Goal: Transaction & Acquisition: Purchase product/service

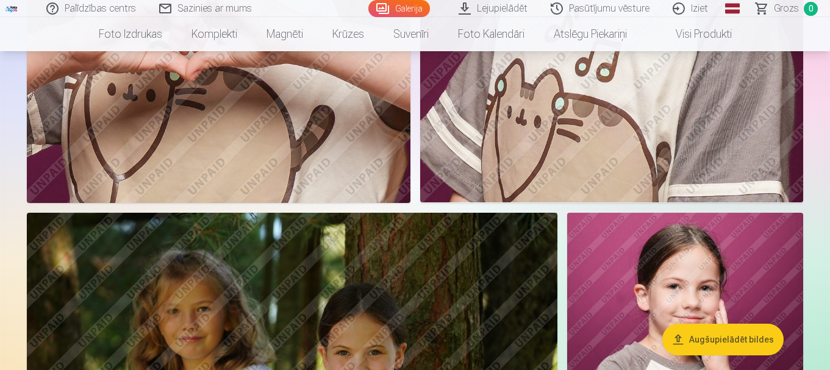
scroll to position [1755, 0]
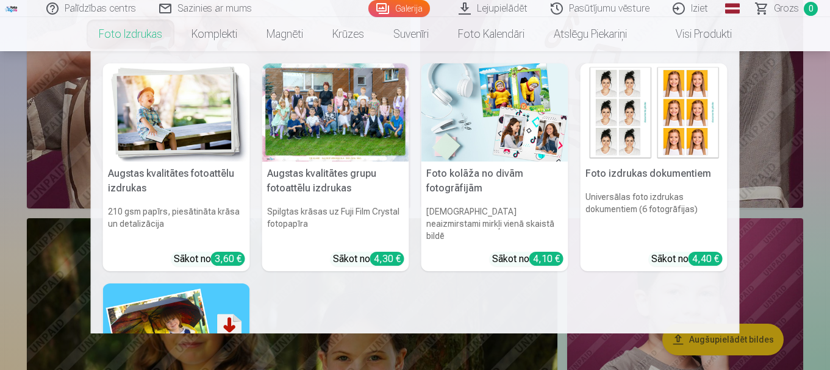
click at [113, 33] on link "Foto izdrukas" at bounding box center [130, 34] width 93 height 34
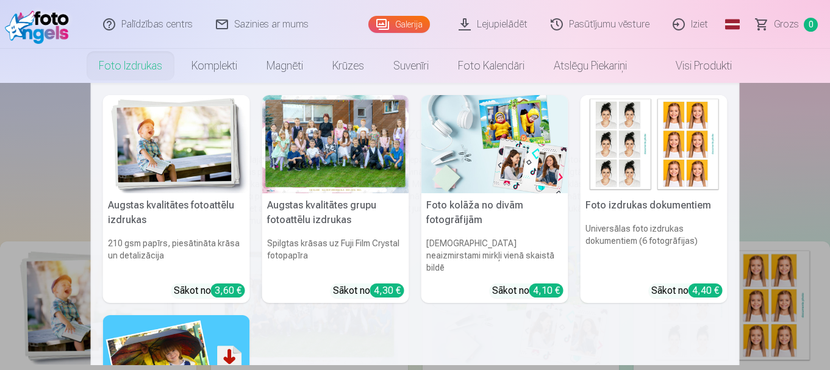
click at [144, 63] on link "Foto izdrukas" at bounding box center [130, 66] width 93 height 34
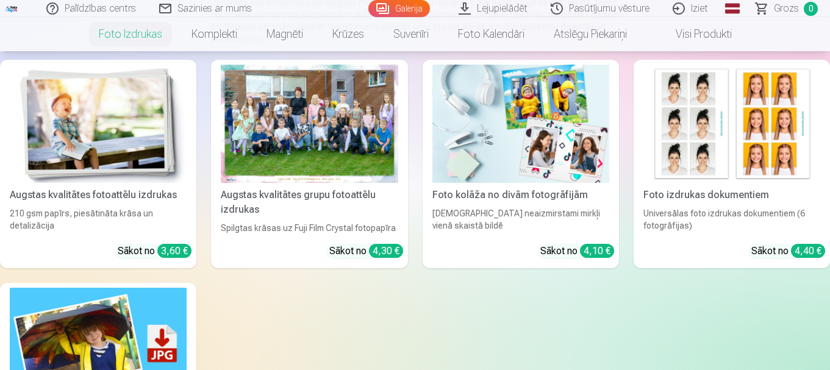
scroll to position [150, 0]
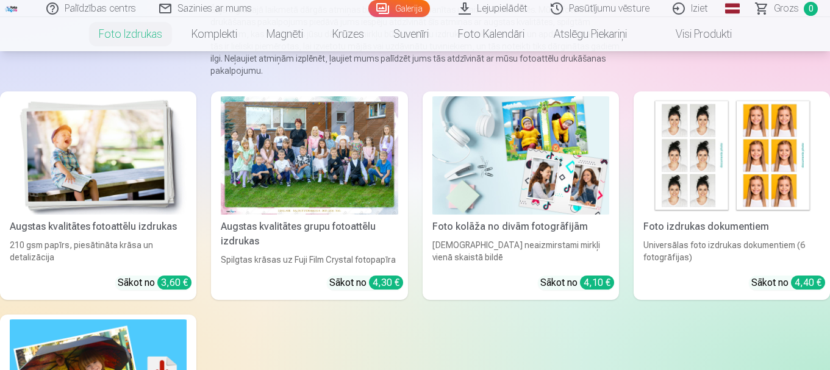
click at [124, 166] on img at bounding box center [98, 155] width 177 height 118
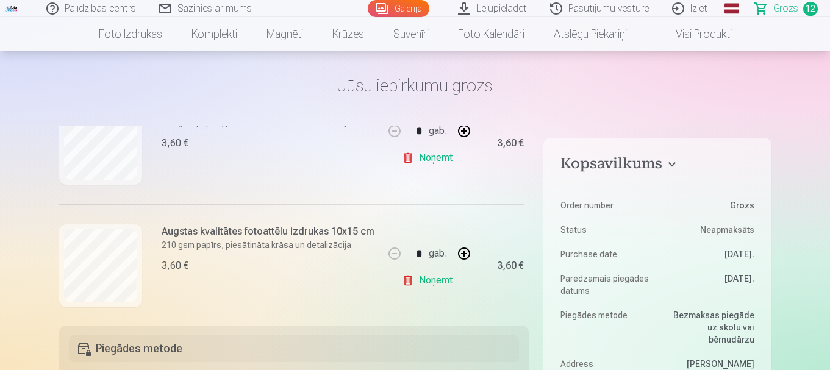
scroll to position [884, 0]
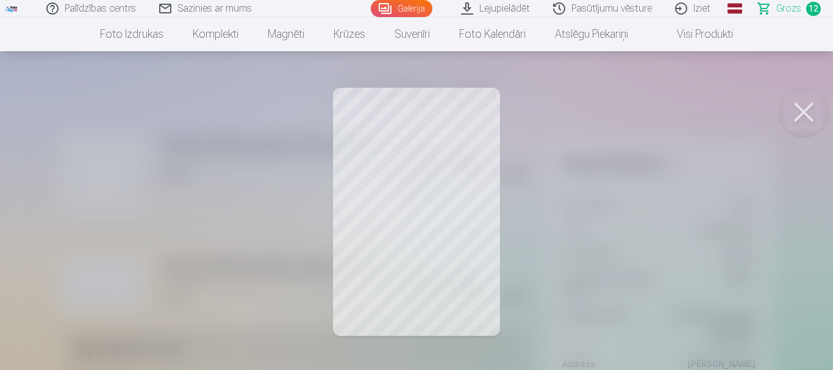
click at [803, 101] on button at bounding box center [803, 112] width 49 height 49
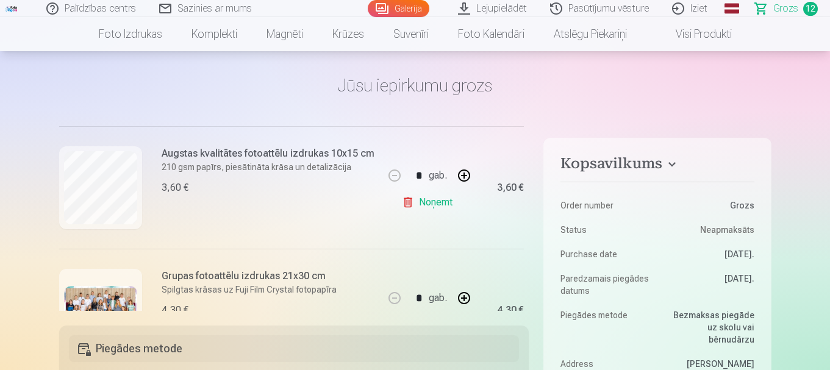
scroll to position [1234, 0]
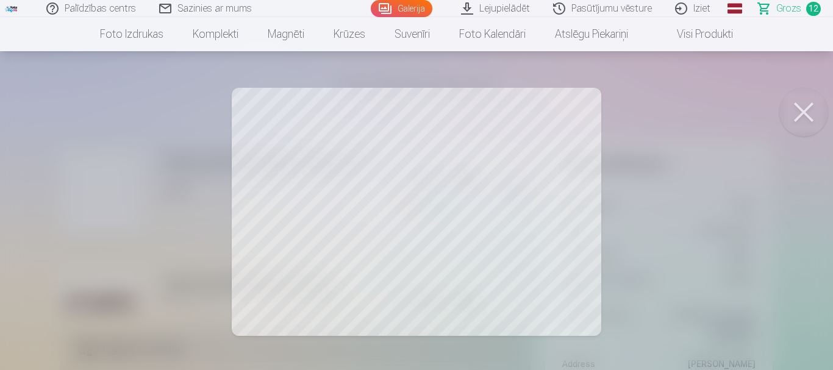
click at [797, 115] on button at bounding box center [803, 112] width 49 height 49
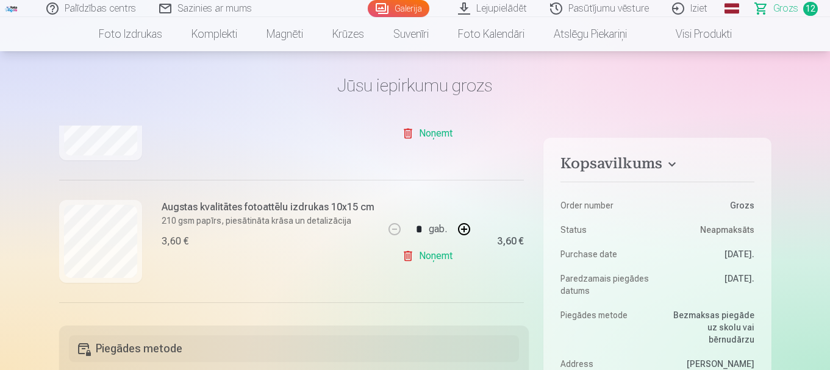
scroll to position [1059, 0]
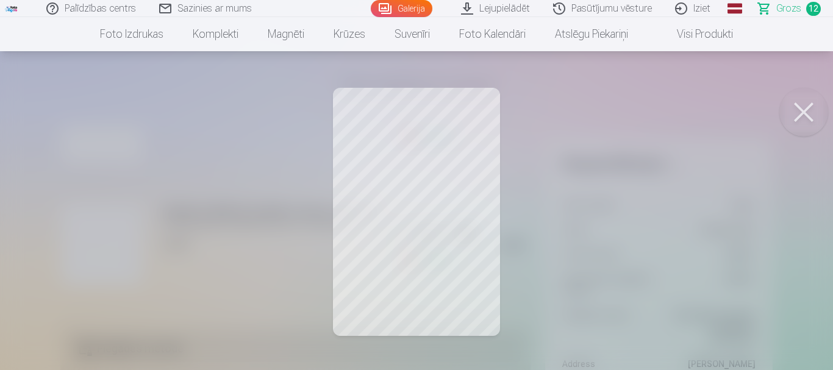
click at [804, 116] on button at bounding box center [803, 112] width 49 height 49
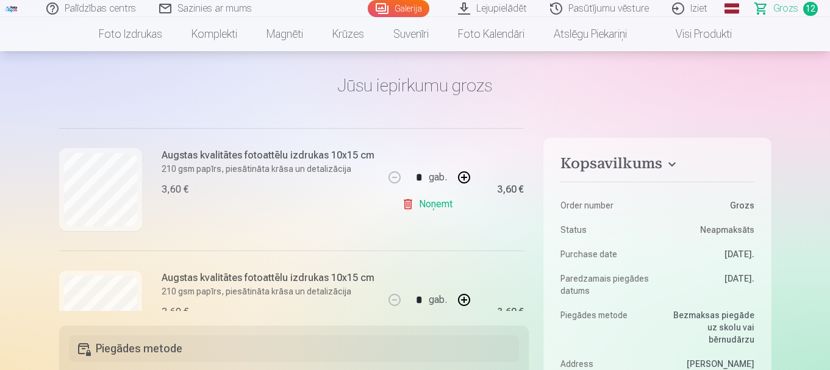
scroll to position [957, 0]
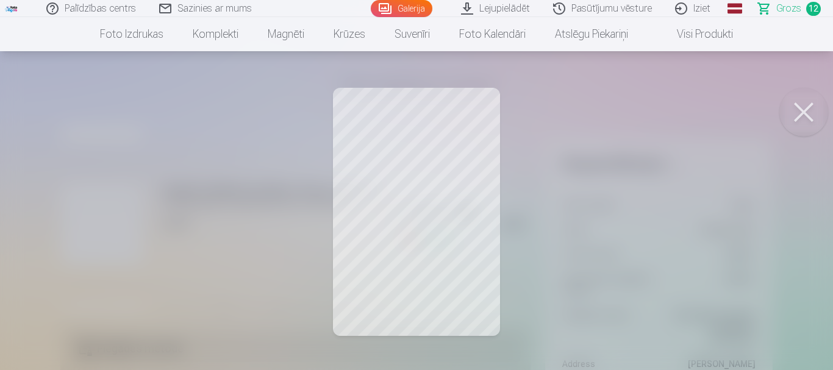
click at [817, 110] on button at bounding box center [803, 112] width 49 height 49
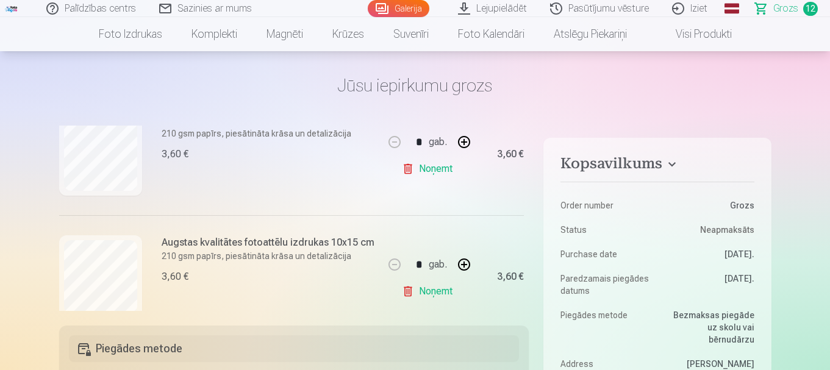
scroll to position [780, 0]
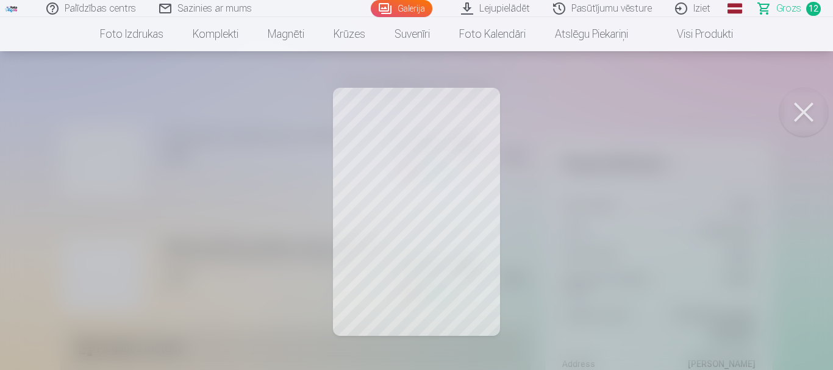
click at [810, 105] on button at bounding box center [803, 112] width 49 height 49
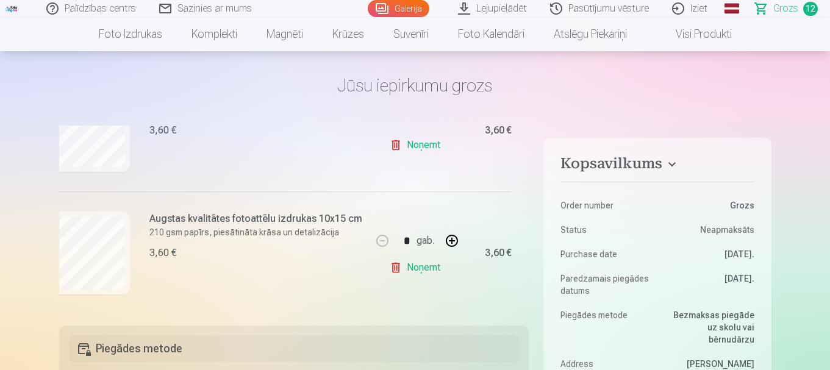
scroll to position [683, 13]
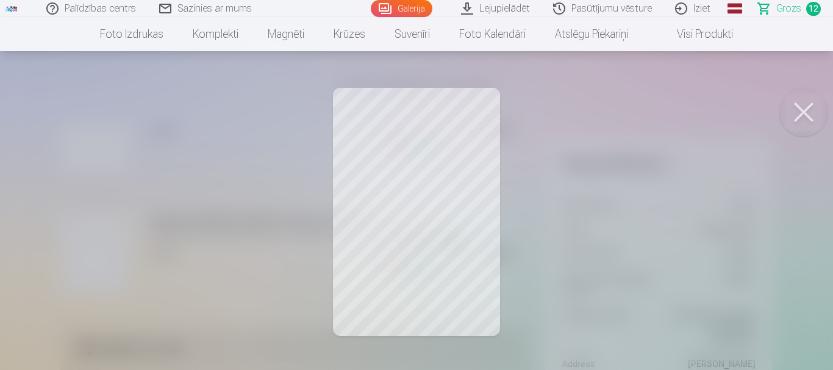
click at [785, 121] on button at bounding box center [803, 112] width 49 height 49
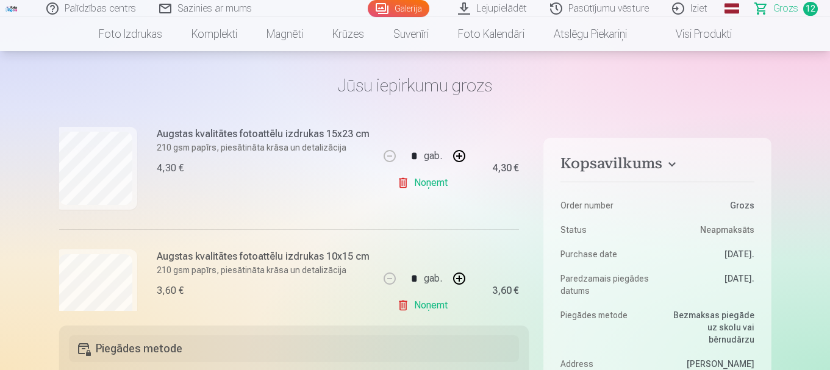
scroll to position [528, 0]
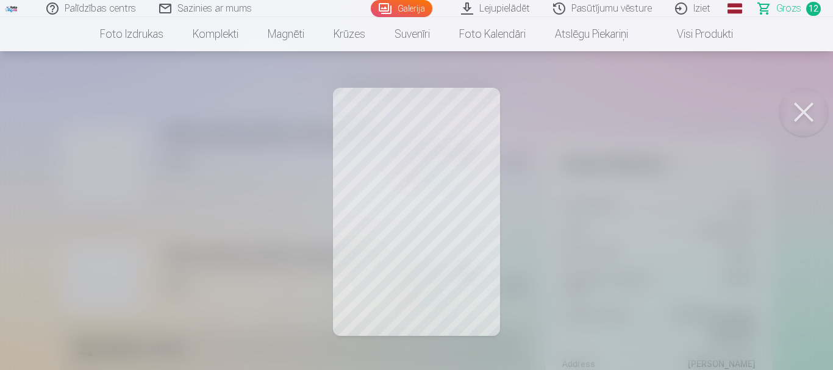
click at [811, 119] on button at bounding box center [803, 112] width 49 height 49
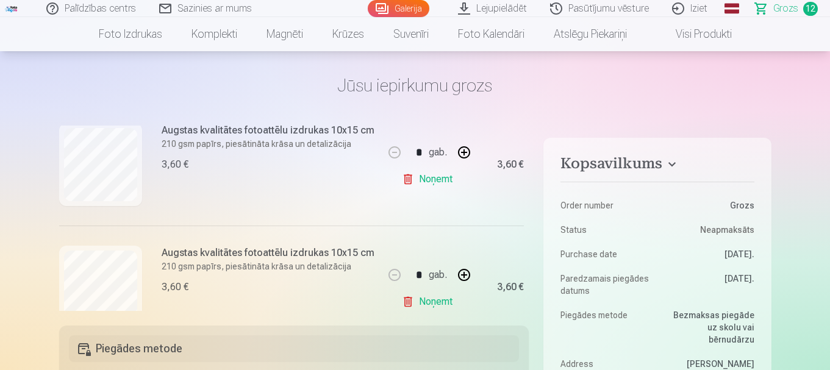
scroll to position [165, 0]
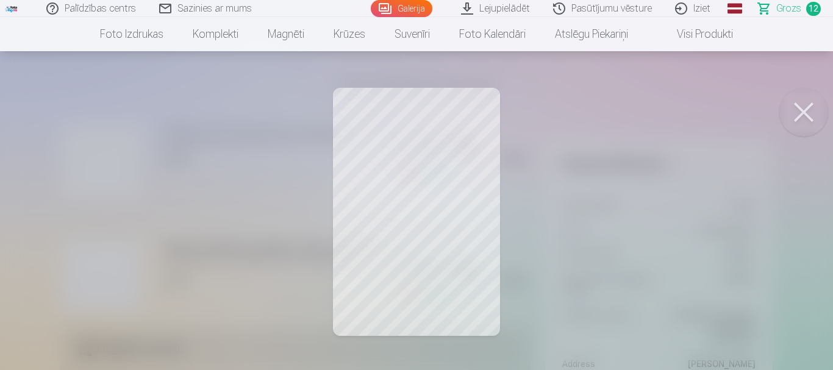
click at [797, 123] on button at bounding box center [803, 112] width 49 height 49
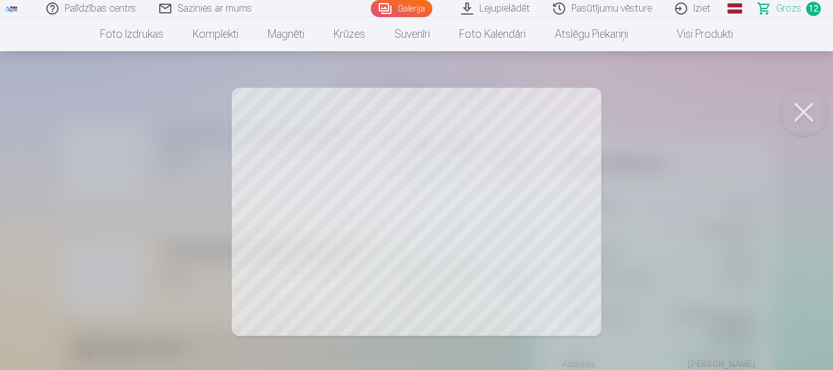
click at [809, 115] on button at bounding box center [803, 112] width 49 height 49
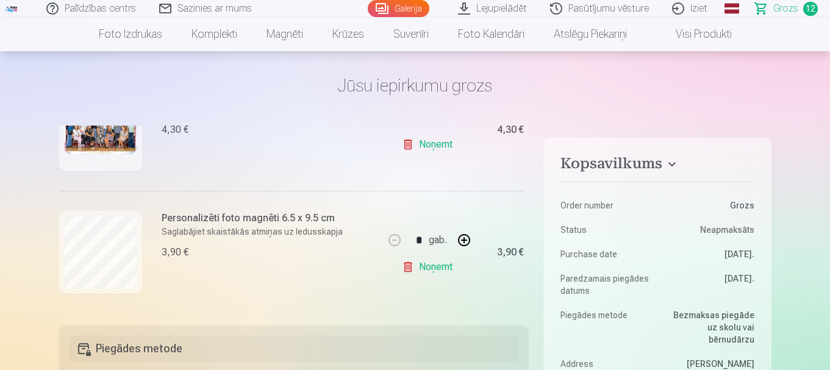
scroll to position [1425, 0]
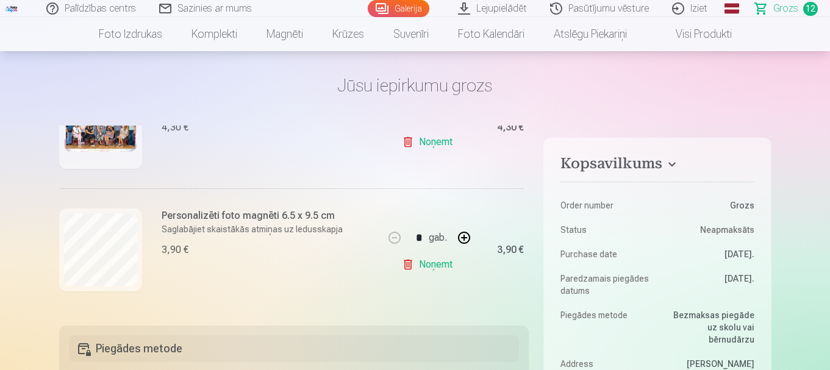
click at [457, 229] on button "button" at bounding box center [463, 237] width 29 height 29
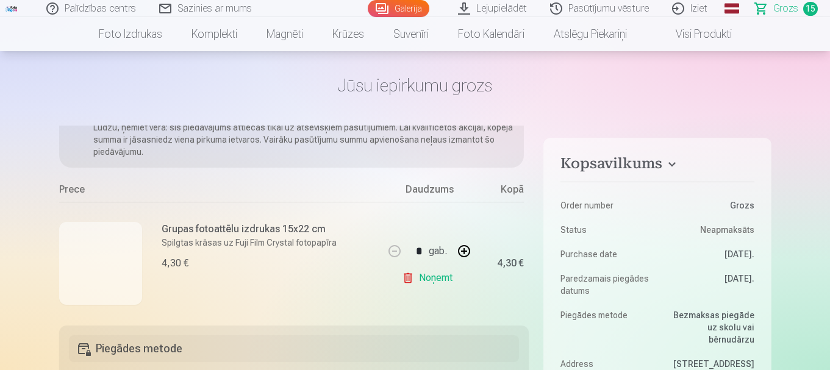
scroll to position [0, 0]
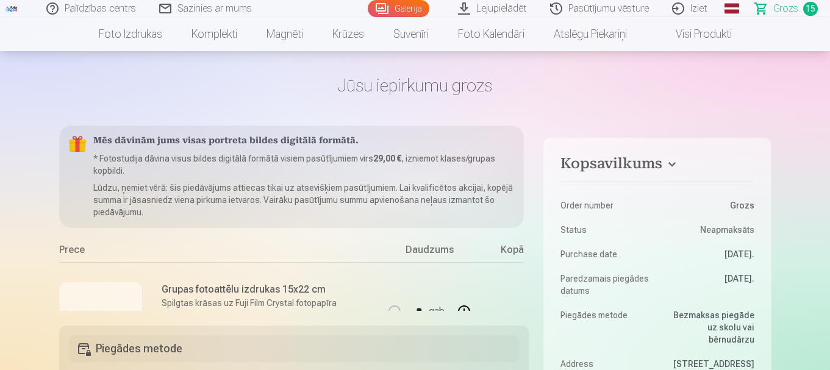
click at [283, 259] on div "Prece" at bounding box center [221, 253] width 325 height 20
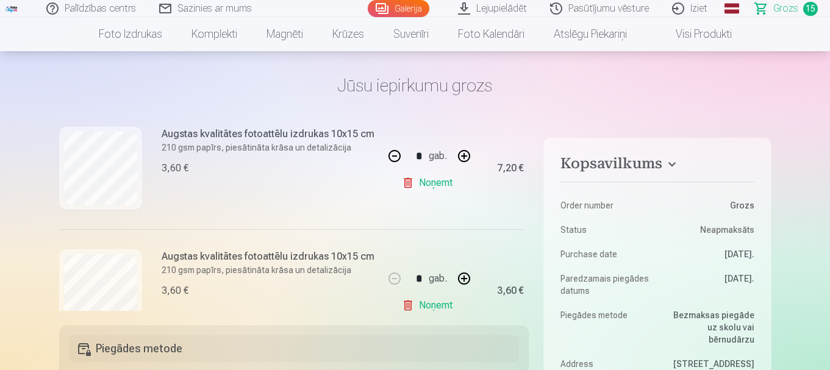
scroll to position [1490, 0]
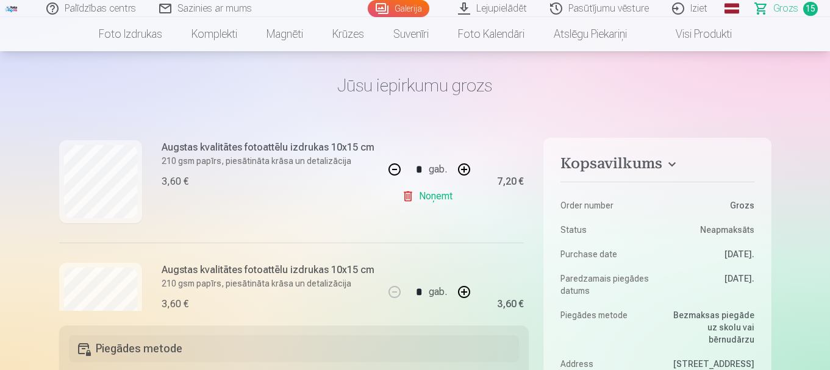
click at [389, 168] on button "button" at bounding box center [394, 169] width 29 height 29
type input "*"
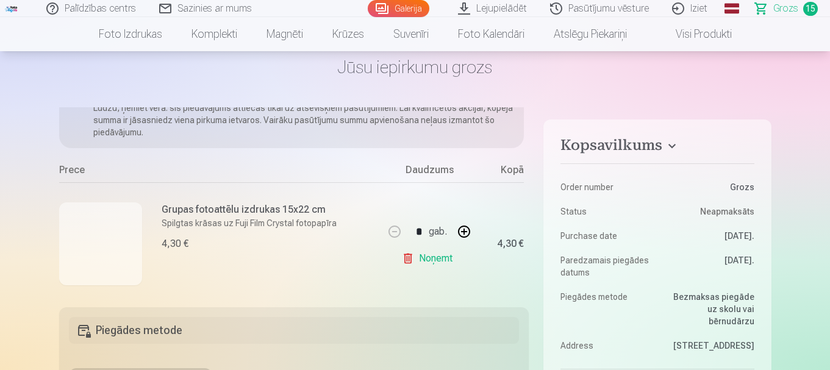
scroll to position [74, 0]
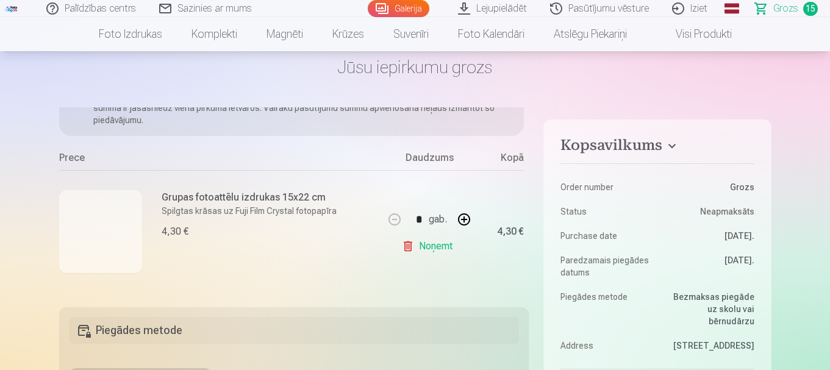
click at [105, 237] on div at bounding box center [100, 231] width 83 height 83
